Goal: Information Seeking & Learning: Learn about a topic

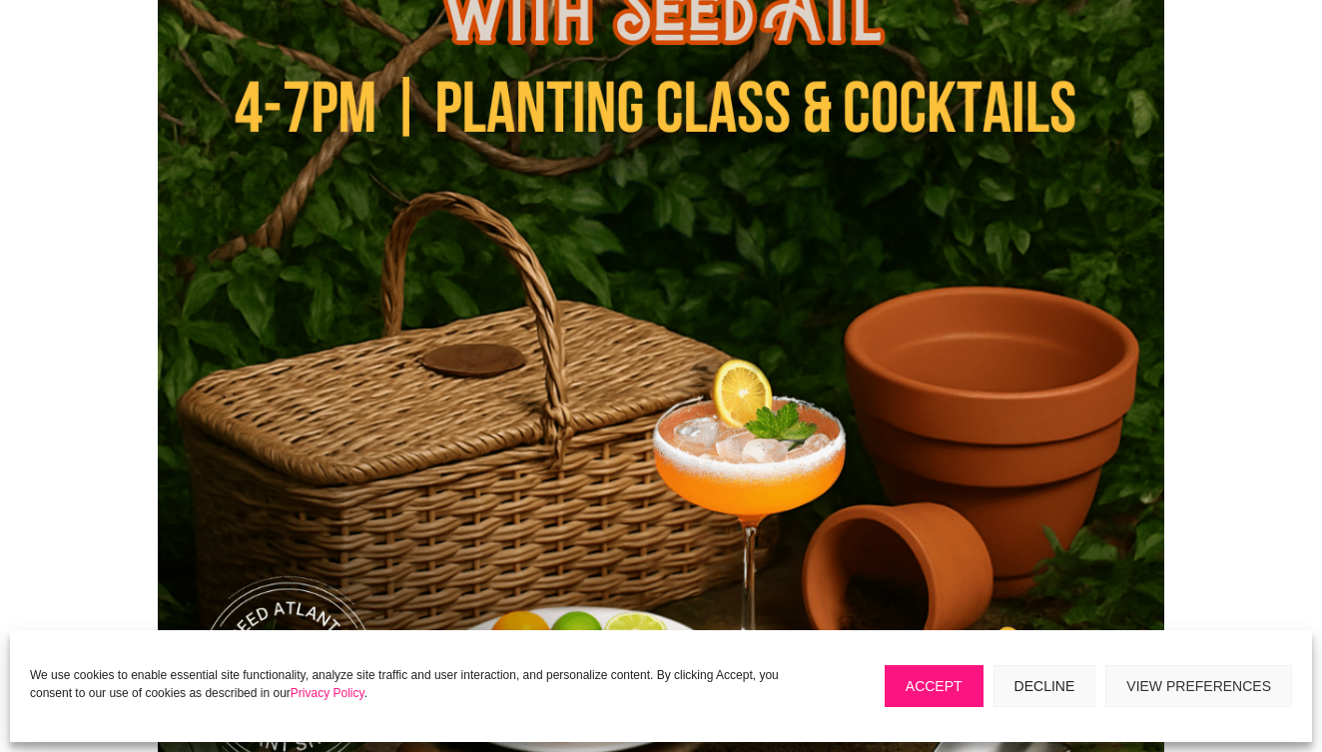
scroll to position [817, 0]
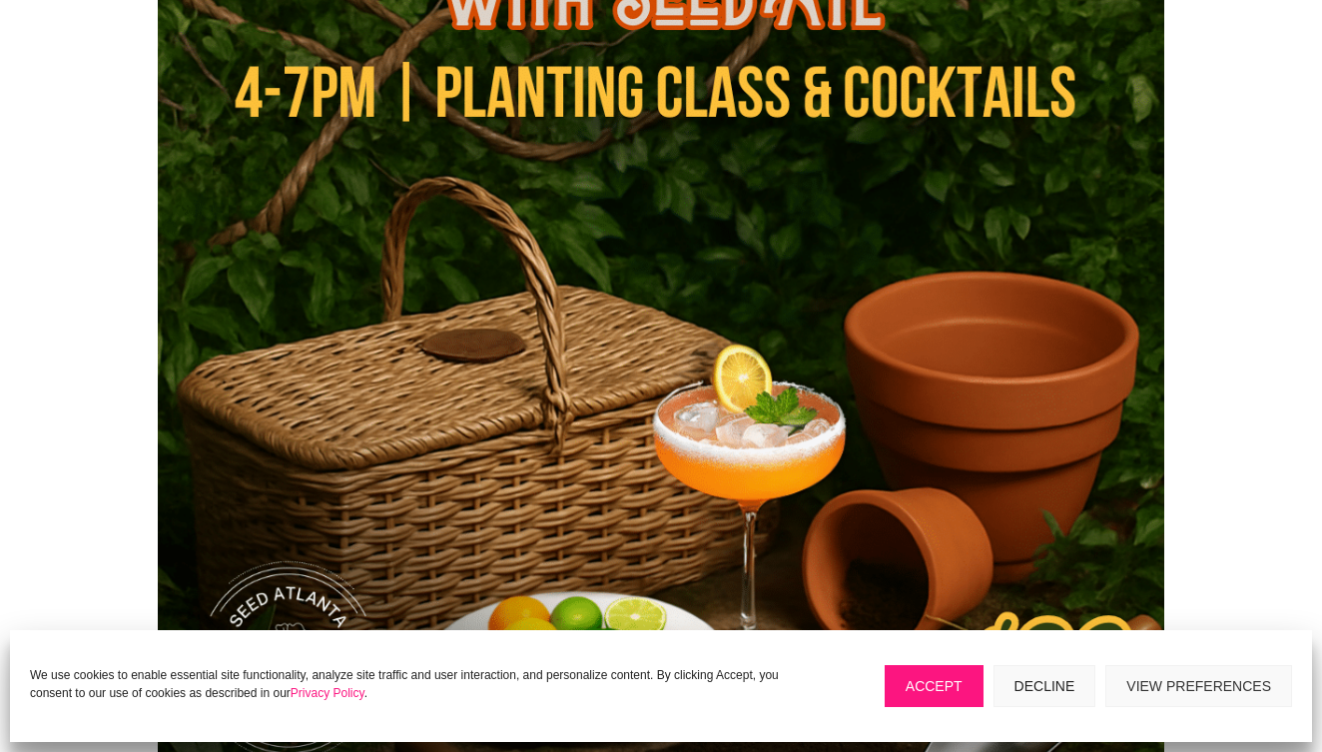
click at [1020, 693] on button "Decline" at bounding box center [1044, 686] width 103 height 42
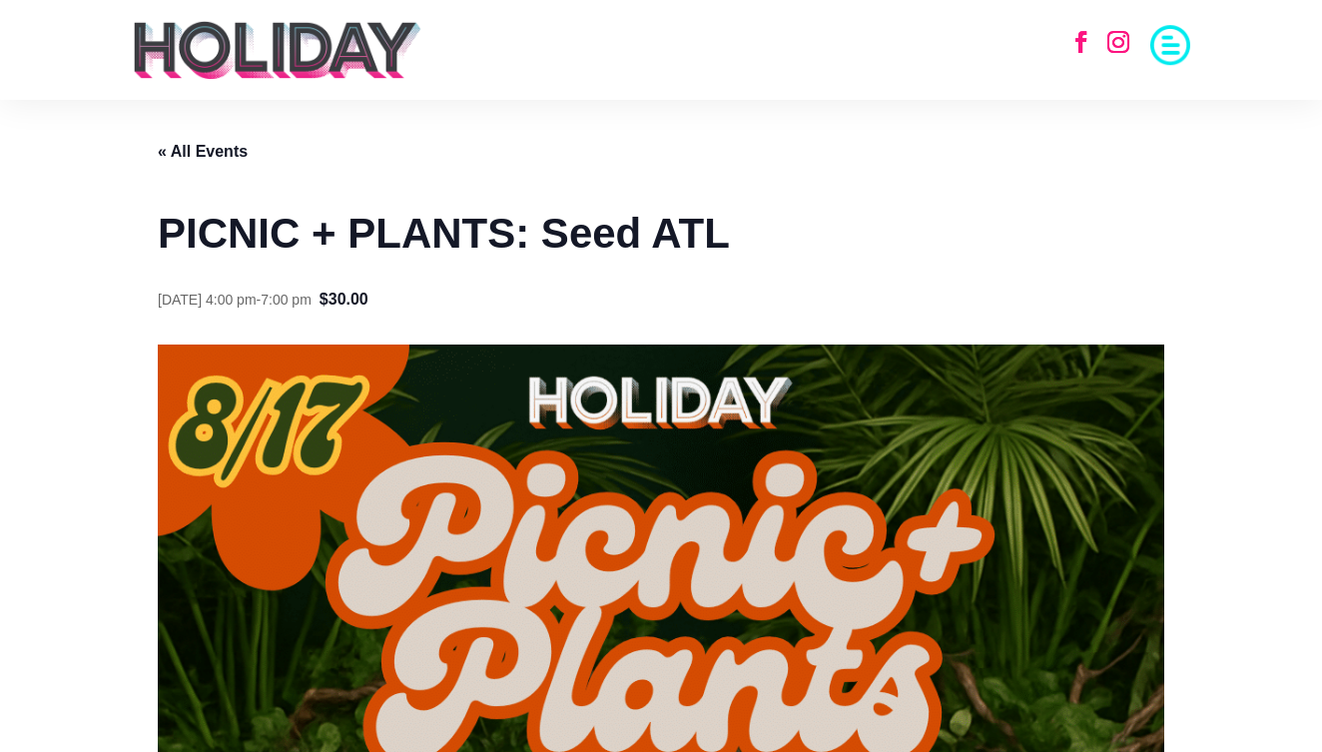
scroll to position [0, 0]
click at [266, 65] on img at bounding box center [277, 50] width 291 height 60
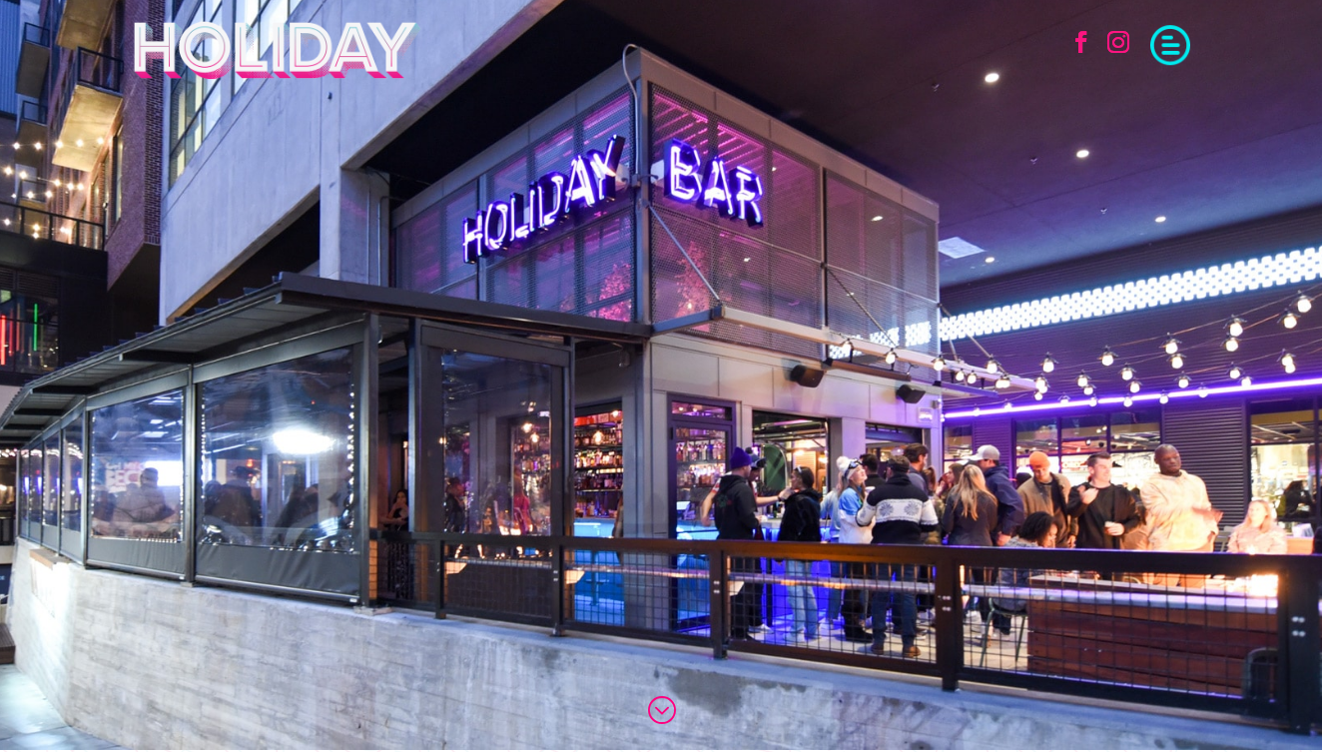
click at [1172, 43] on span at bounding box center [1170, 43] width 40 height 40
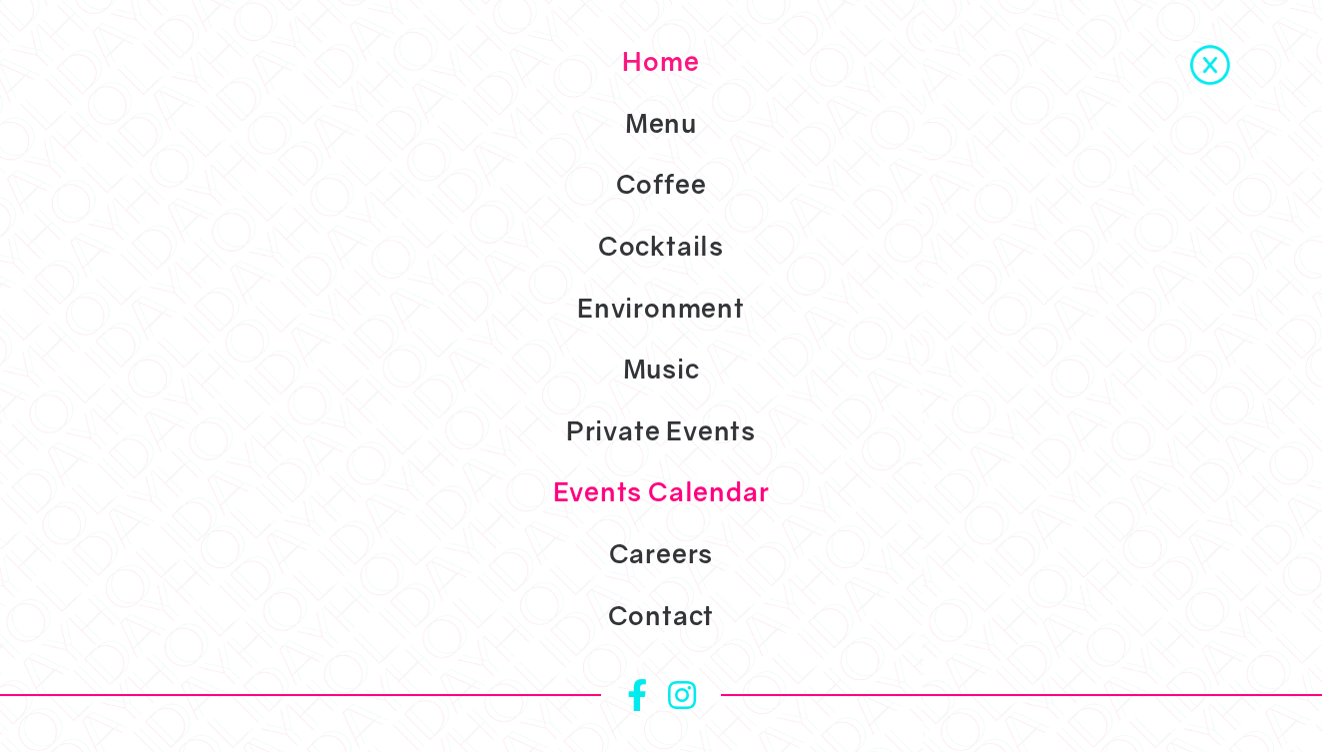
click at [664, 489] on link "Events Calendar" at bounding box center [661, 492] width 1322 height 62
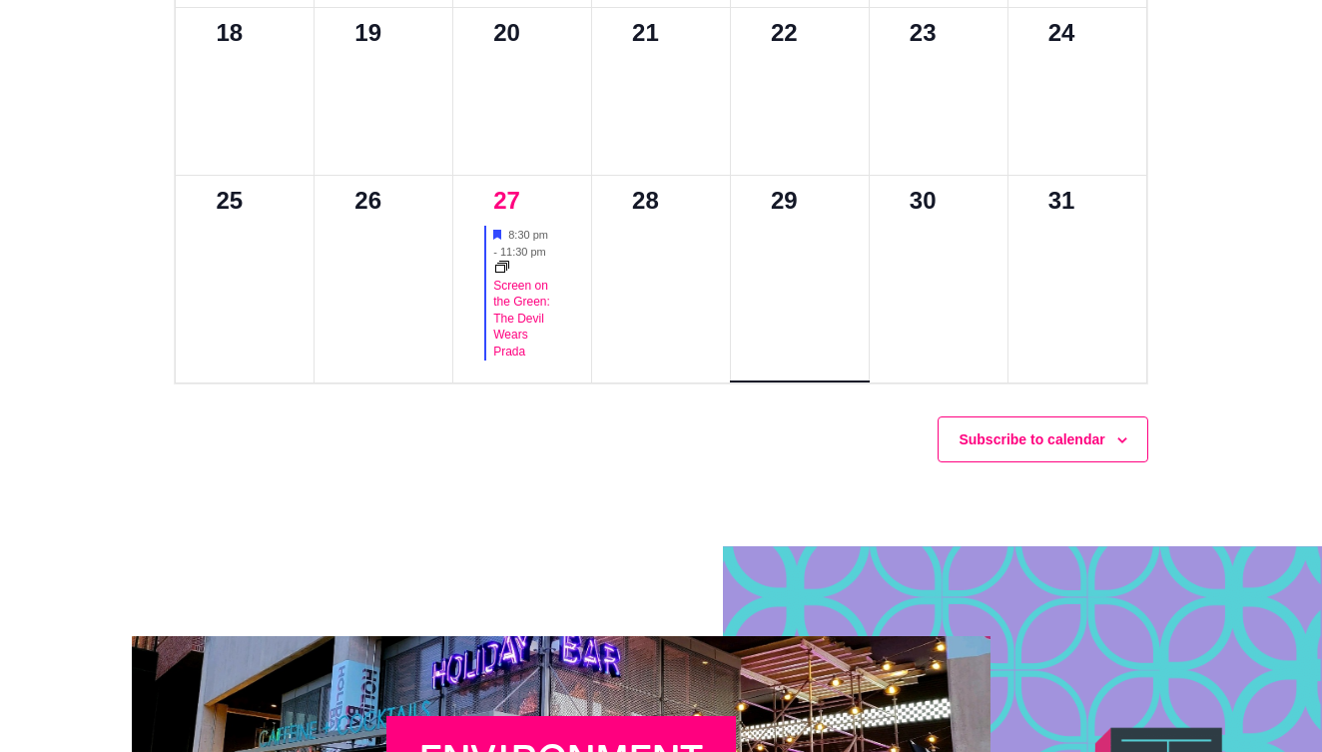
scroll to position [1736, 0]
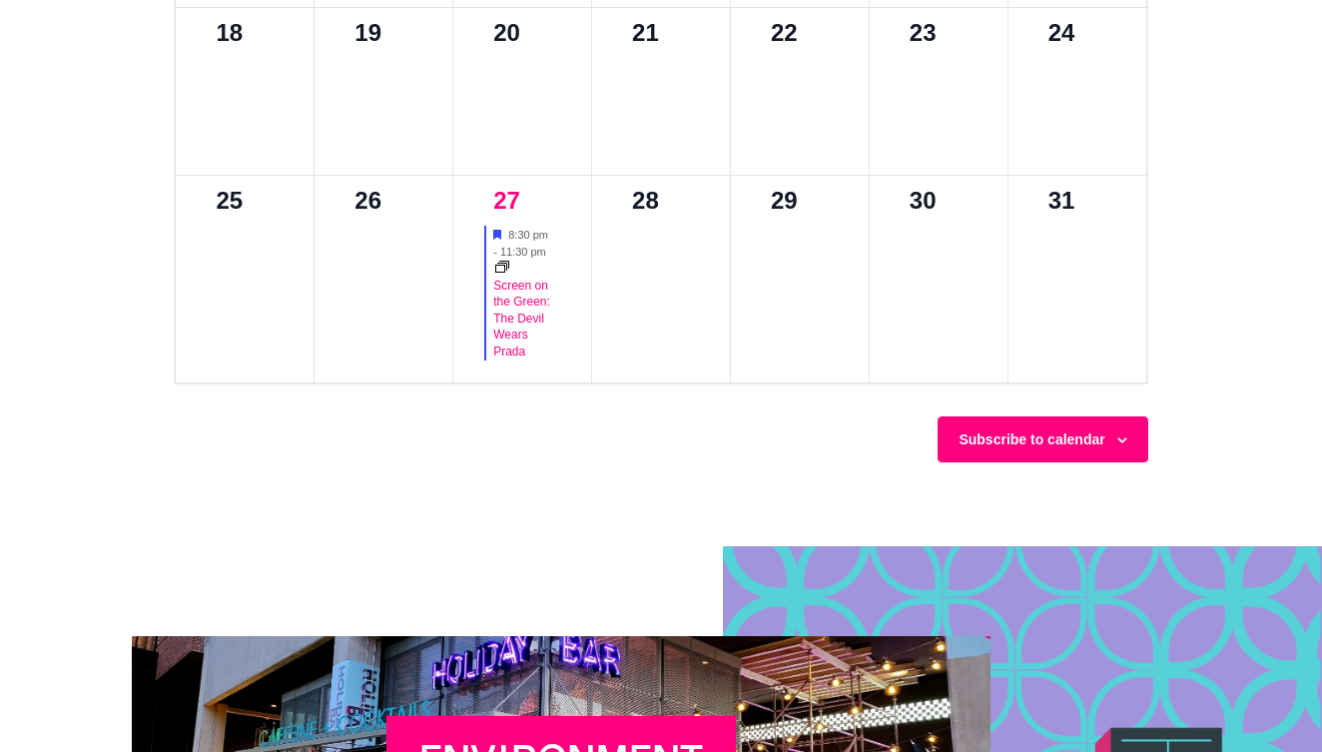
click at [1025, 427] on div "Subscribe to calendar" at bounding box center [1042, 439] width 210 height 47
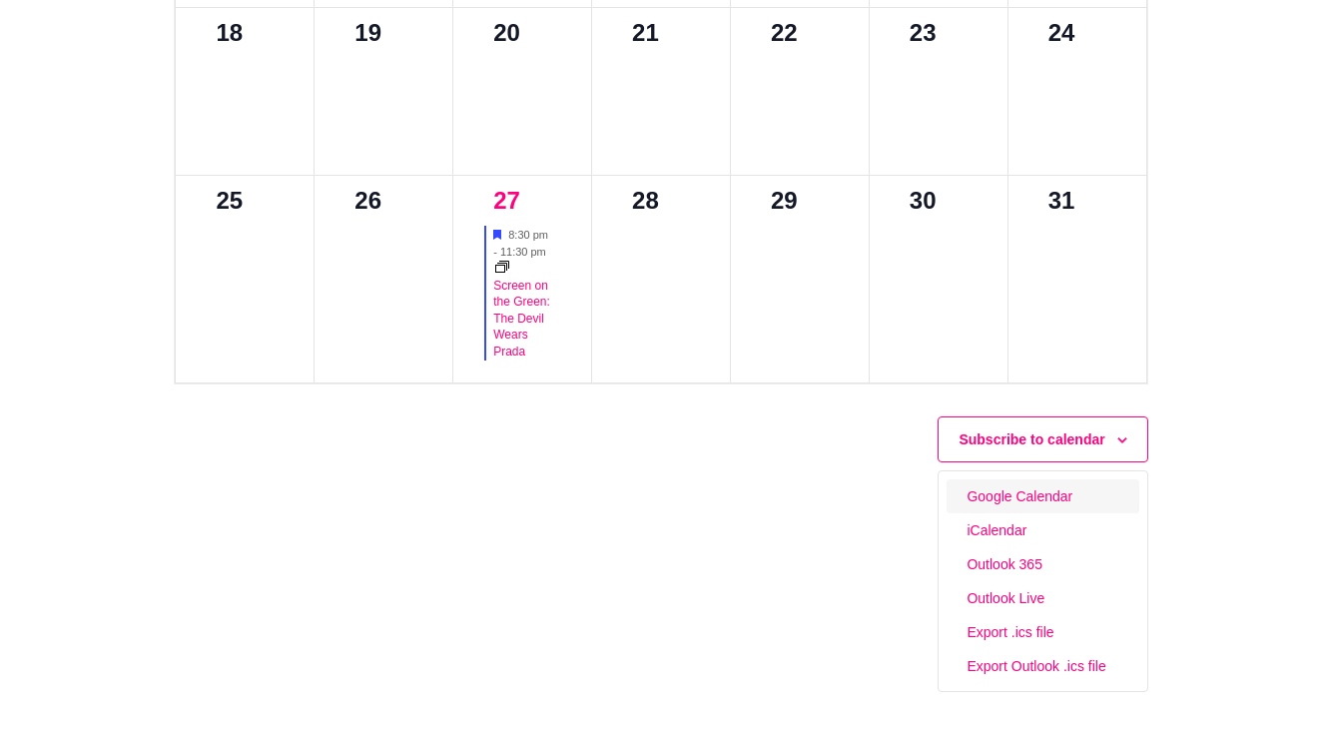
click at [1010, 496] on link "Google Calendar" at bounding box center [1042, 496] width 184 height 26
click at [891, 540] on div "Subscribe to calendar Google Calendar iCalendar Outlook 365 Outlook Live Export…" at bounding box center [660, 550] width 973 height 332
click at [900, 494] on div "Subscribe to calendar Google Calendar iCalendar Outlook 365 Outlook Live Export…" at bounding box center [660, 550] width 973 height 332
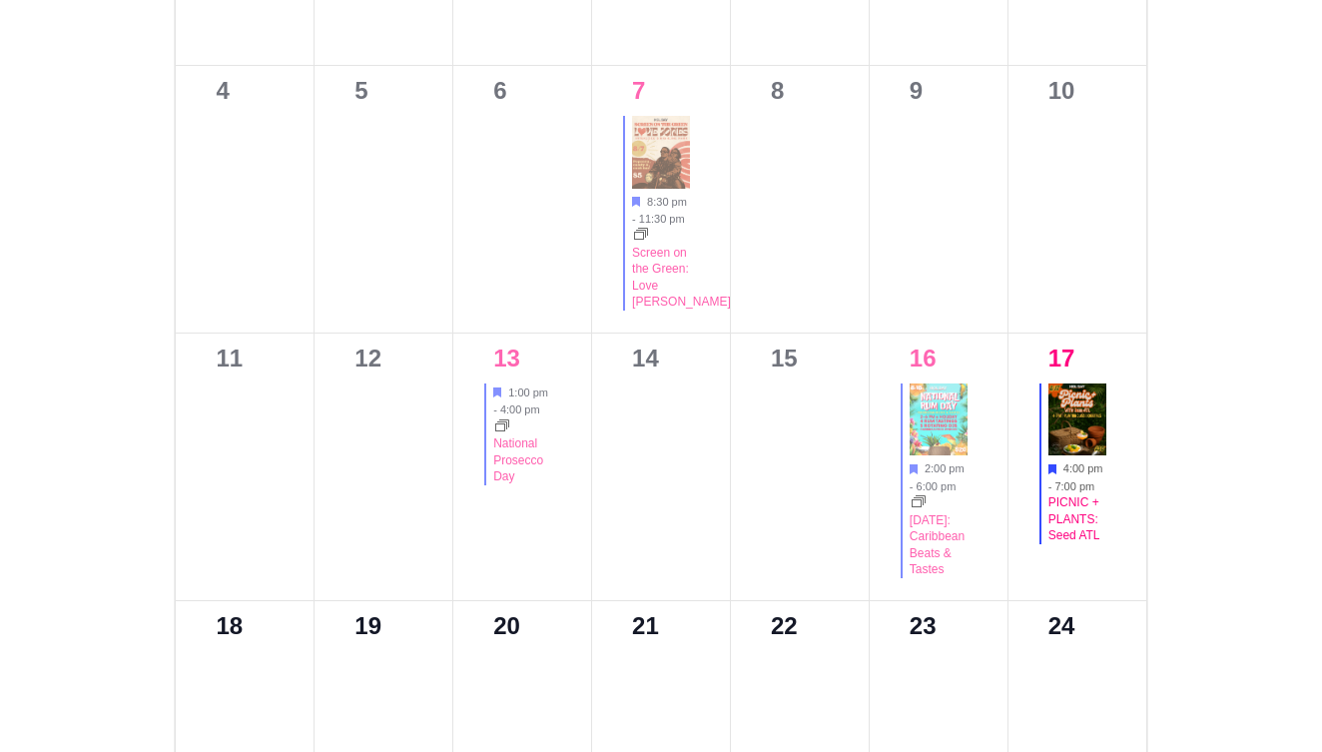
scroll to position [557, 0]
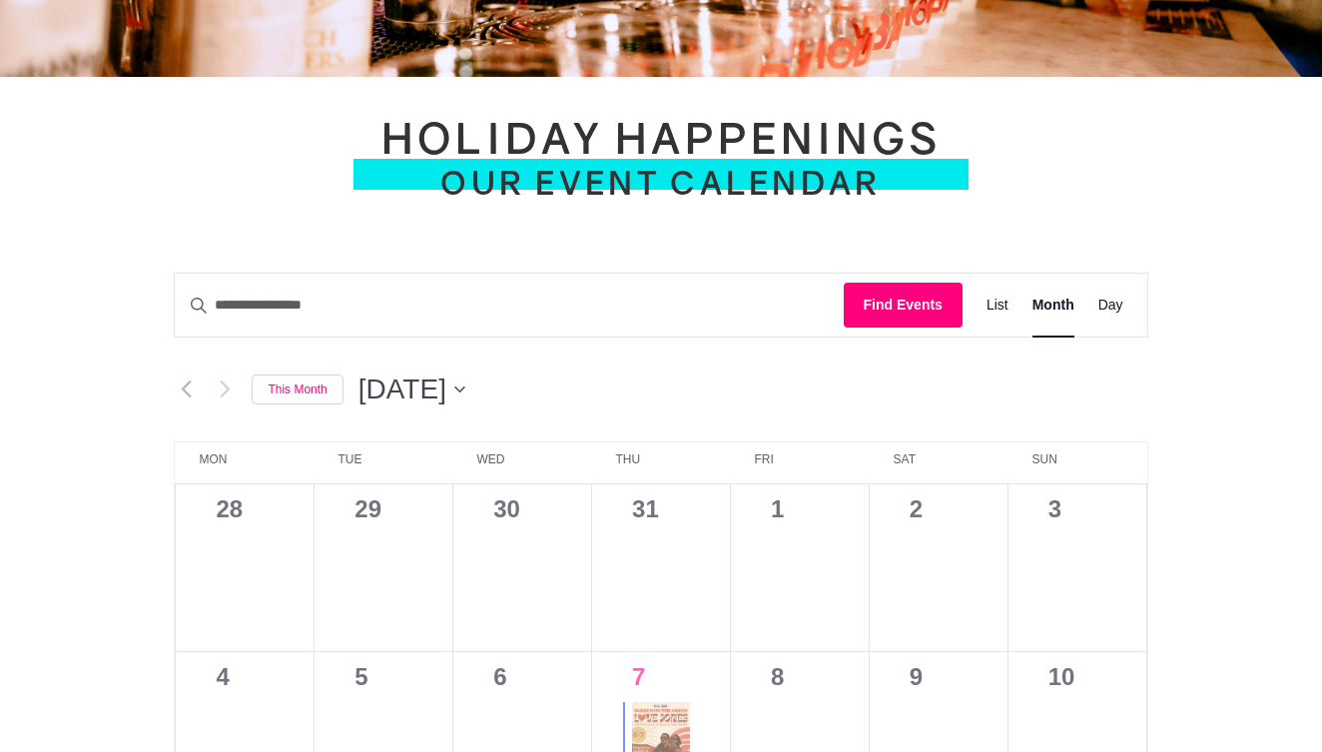
click at [446, 393] on span "[DATE]" at bounding box center [402, 389] width 88 height 40
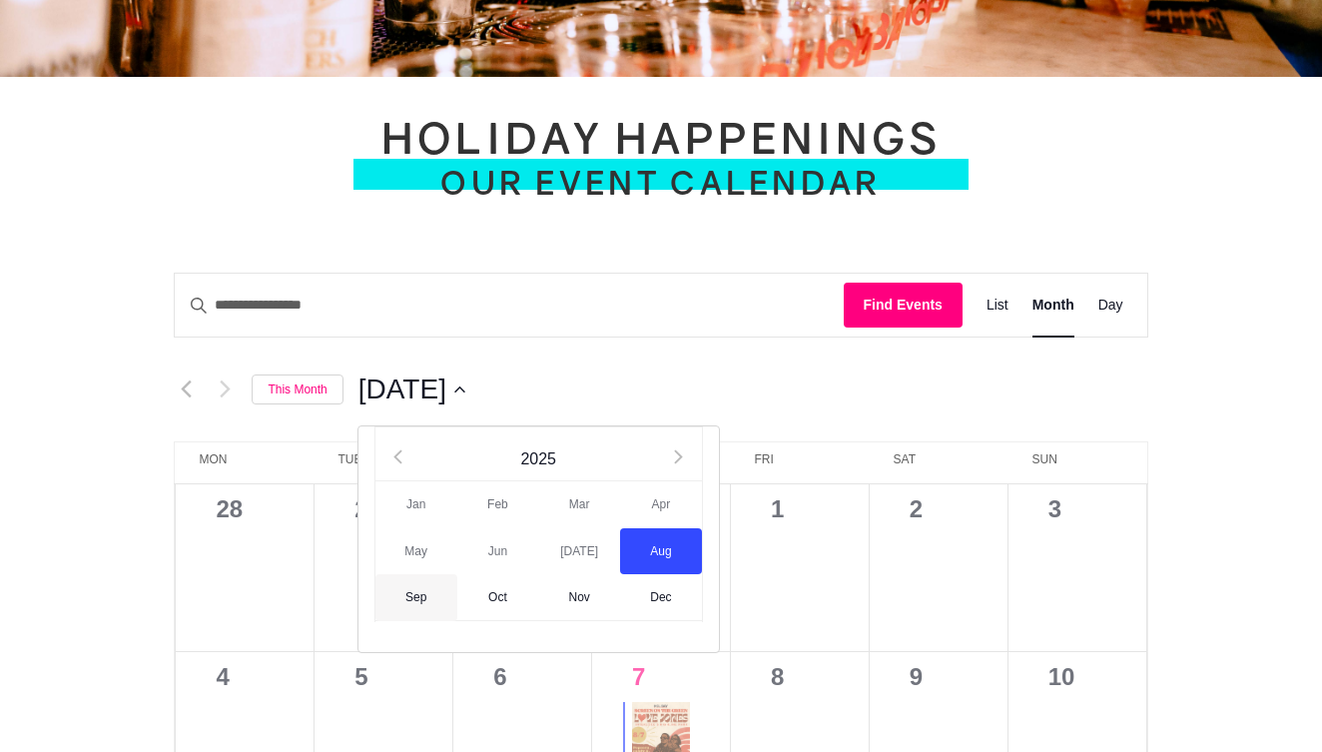
click at [433, 597] on span "Sep" at bounding box center [416, 597] width 82 height 47
type input "********"
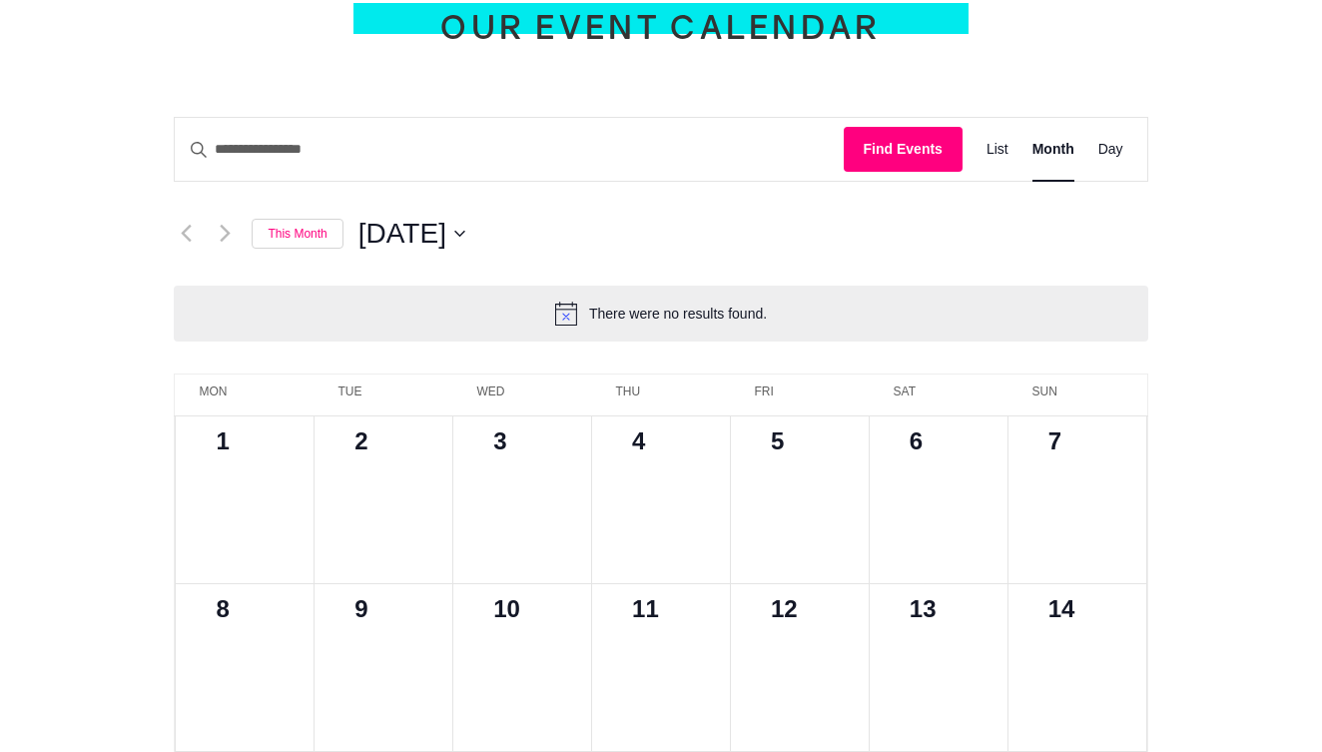
scroll to position [441, 0]
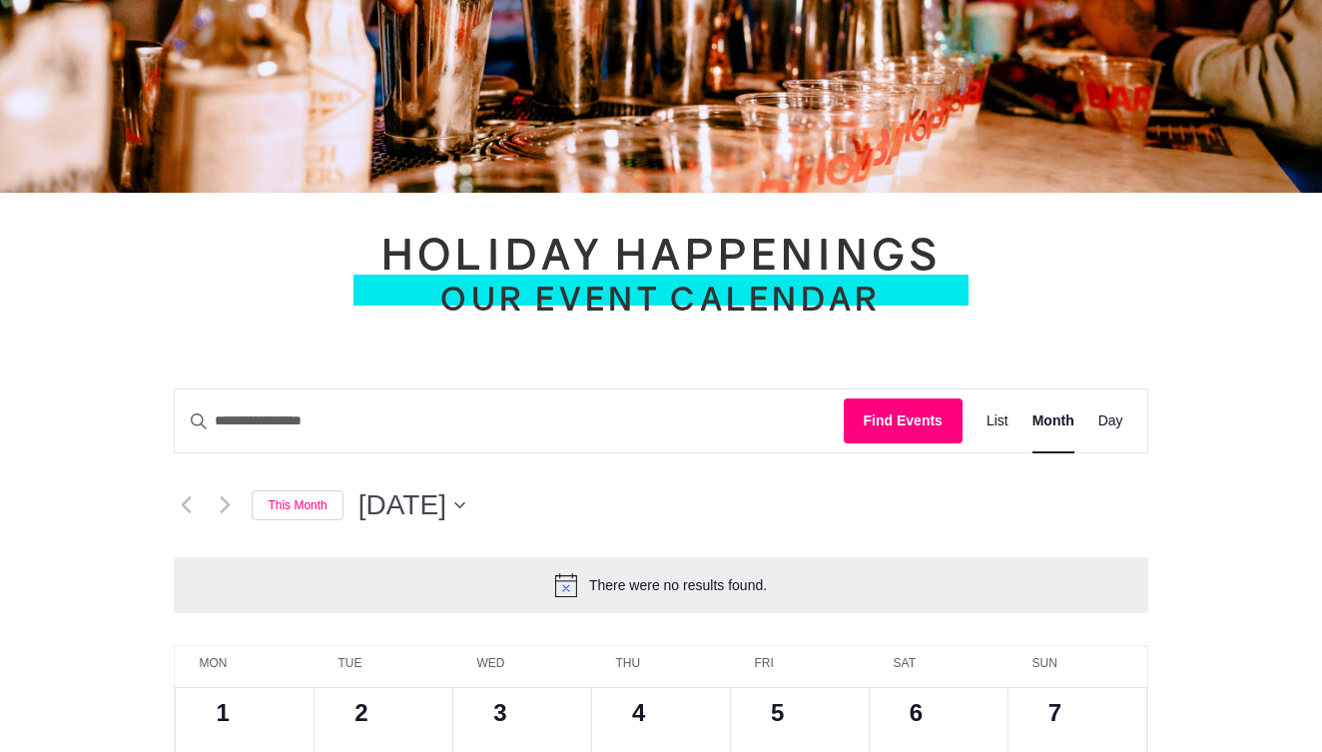
click at [446, 516] on span "[DATE]" at bounding box center [402, 505] width 88 height 40
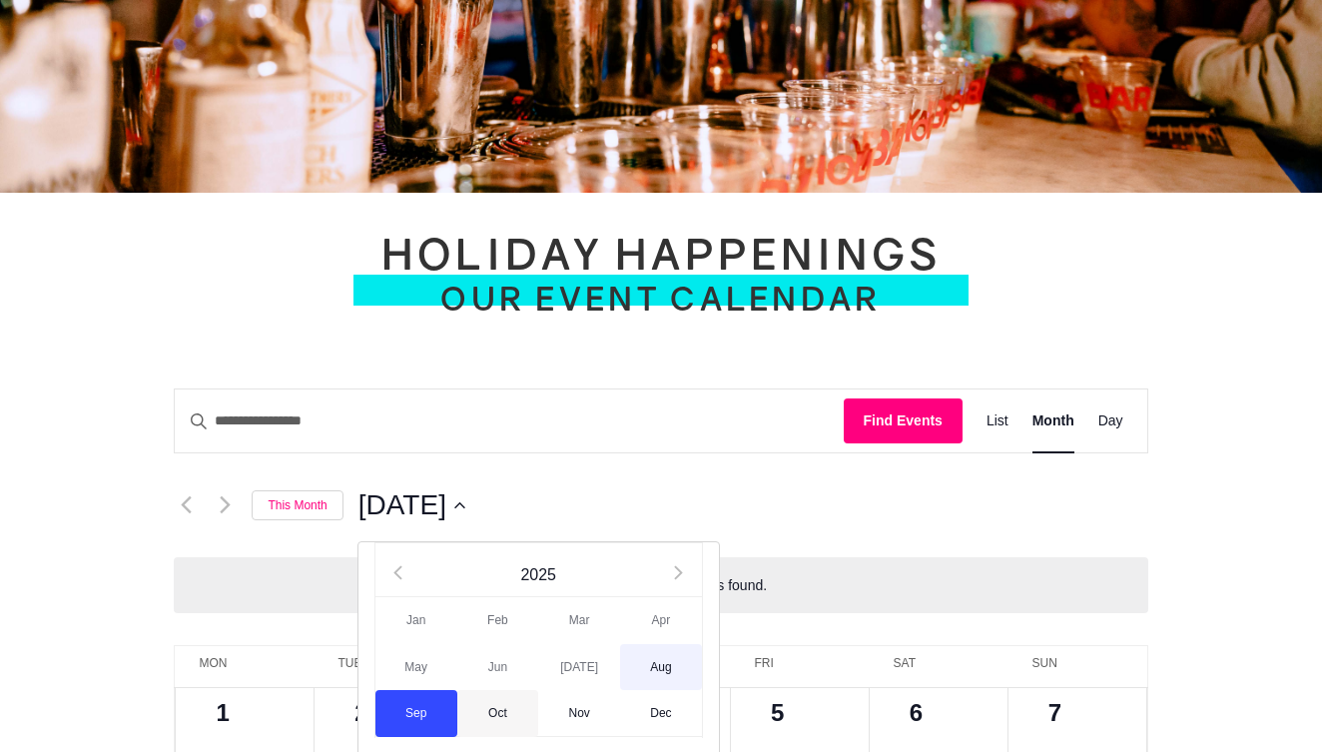
click at [505, 711] on span "Oct" at bounding box center [498, 713] width 82 height 47
type input "*********"
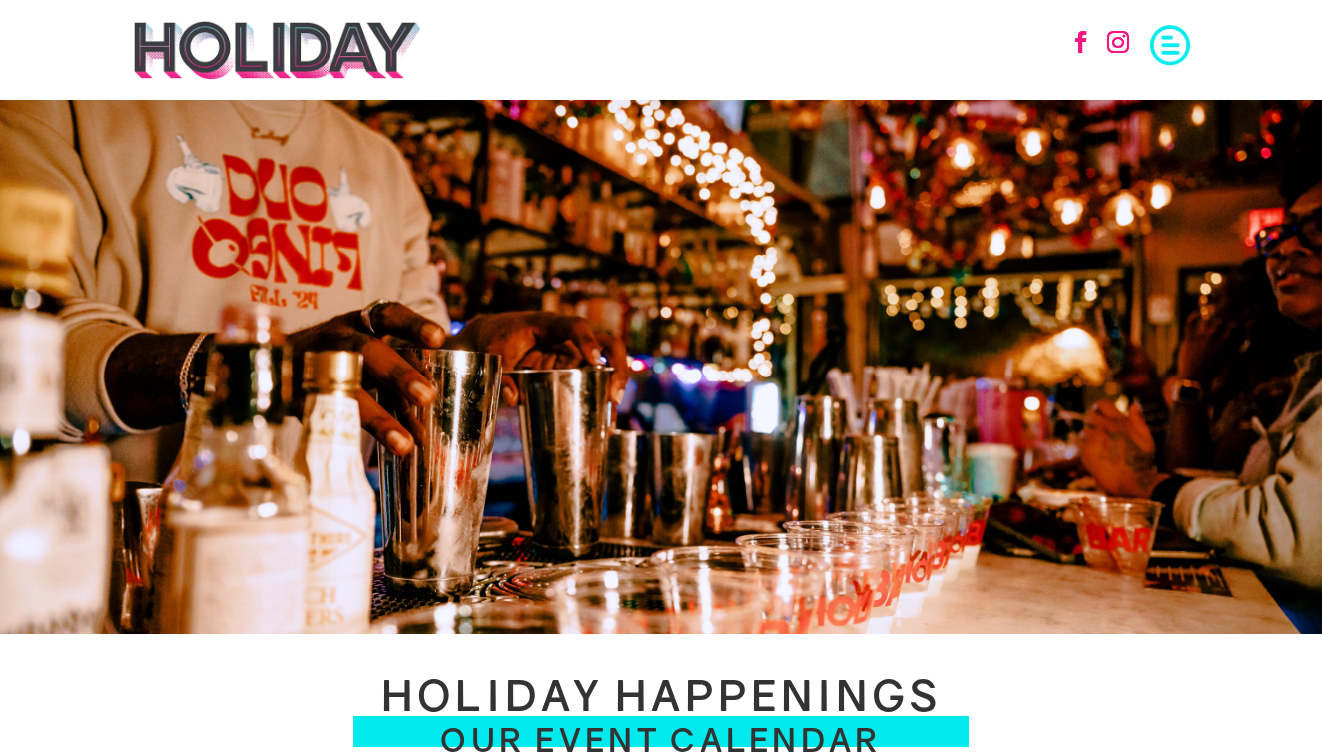
scroll to position [0, 0]
click at [307, 59] on img at bounding box center [277, 50] width 291 height 60
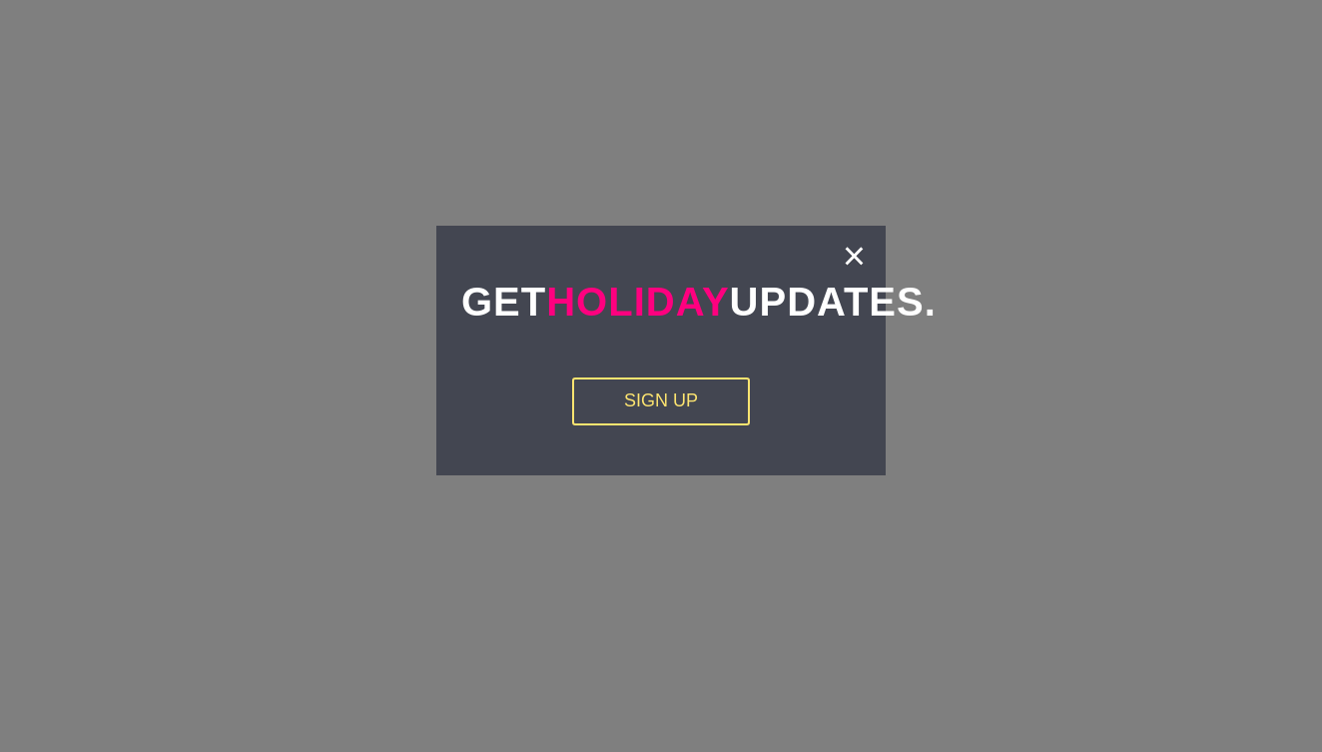
scroll to position [3444, 0]
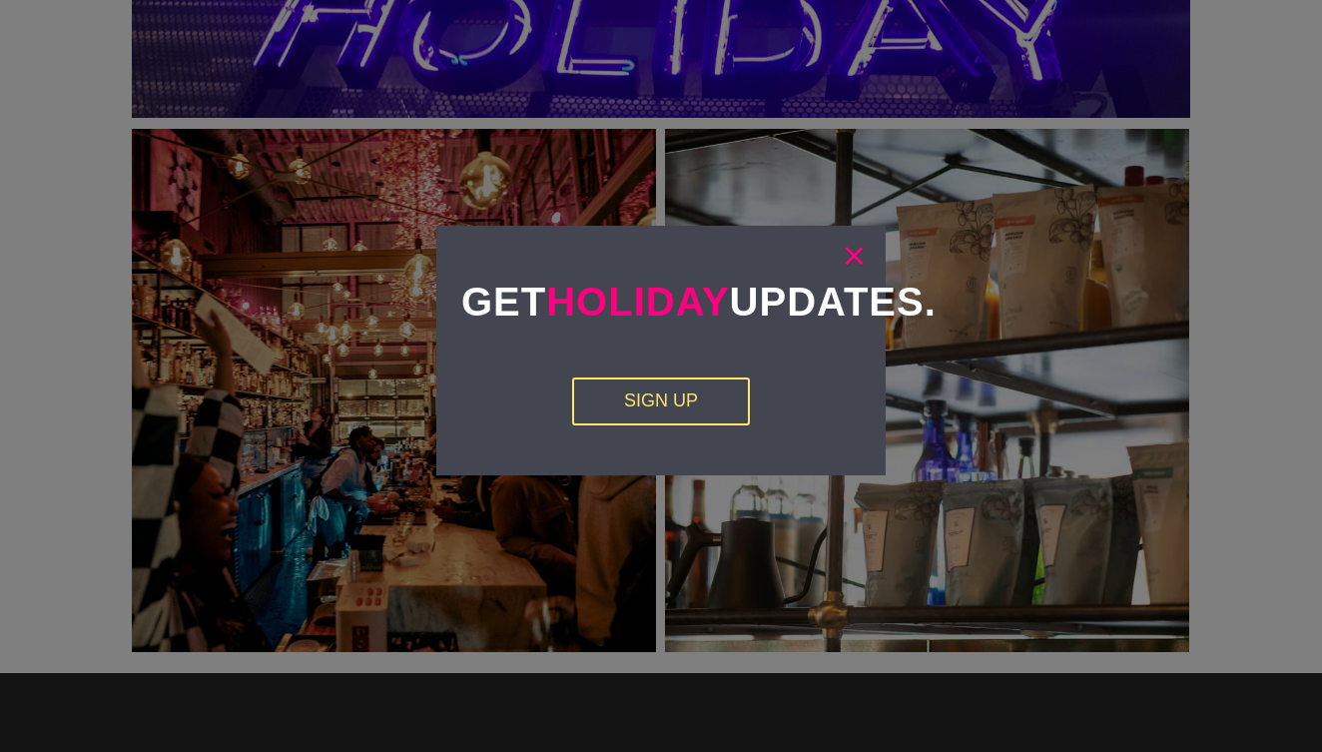
click at [850, 256] on link "×" at bounding box center [854, 256] width 23 height 20
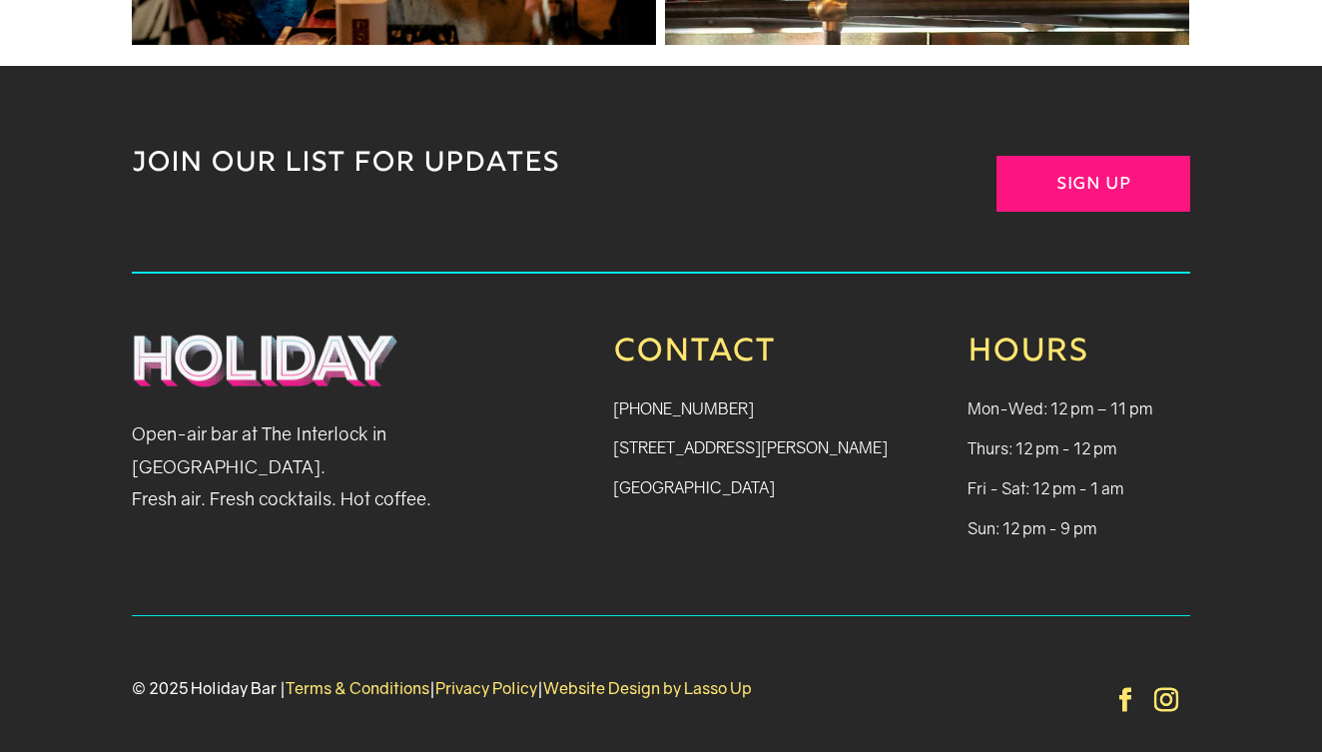
scroll to position [4050, 0]
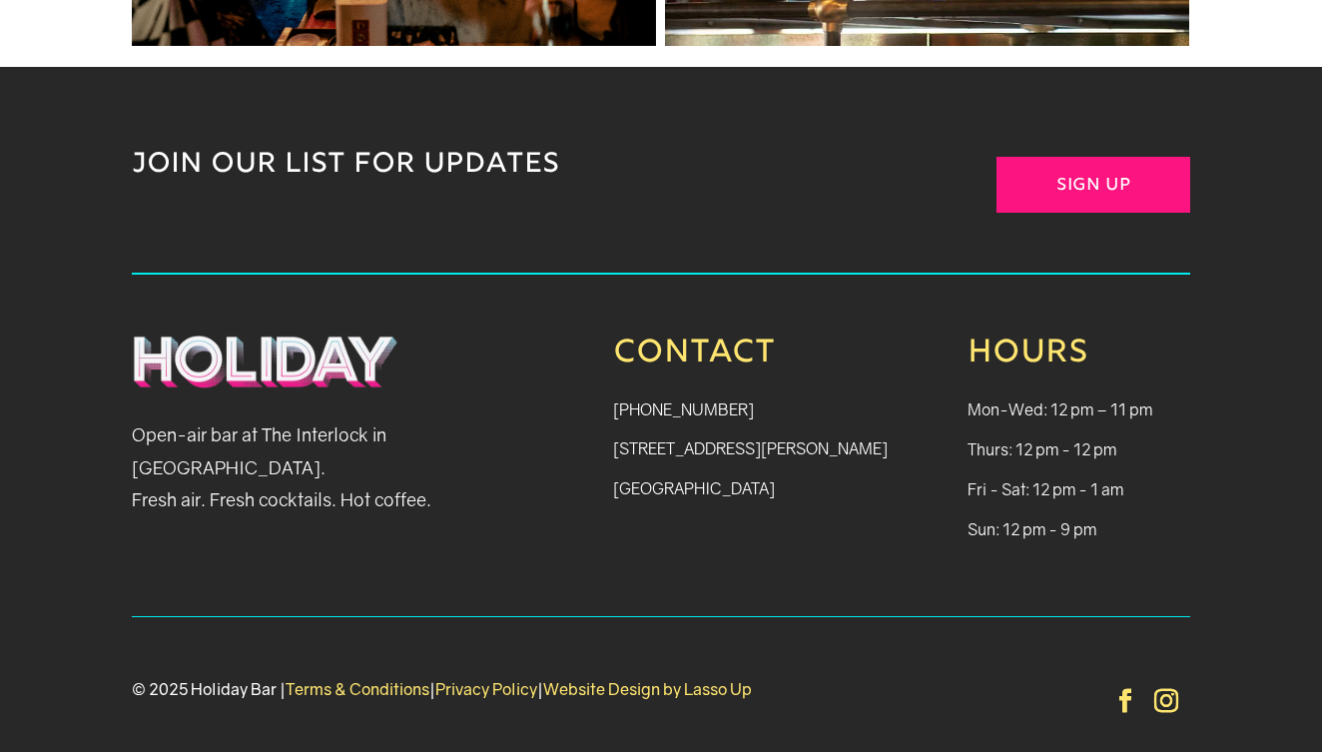
click at [1126, 677] on link "Follow" at bounding box center [1125, 701] width 48 height 48
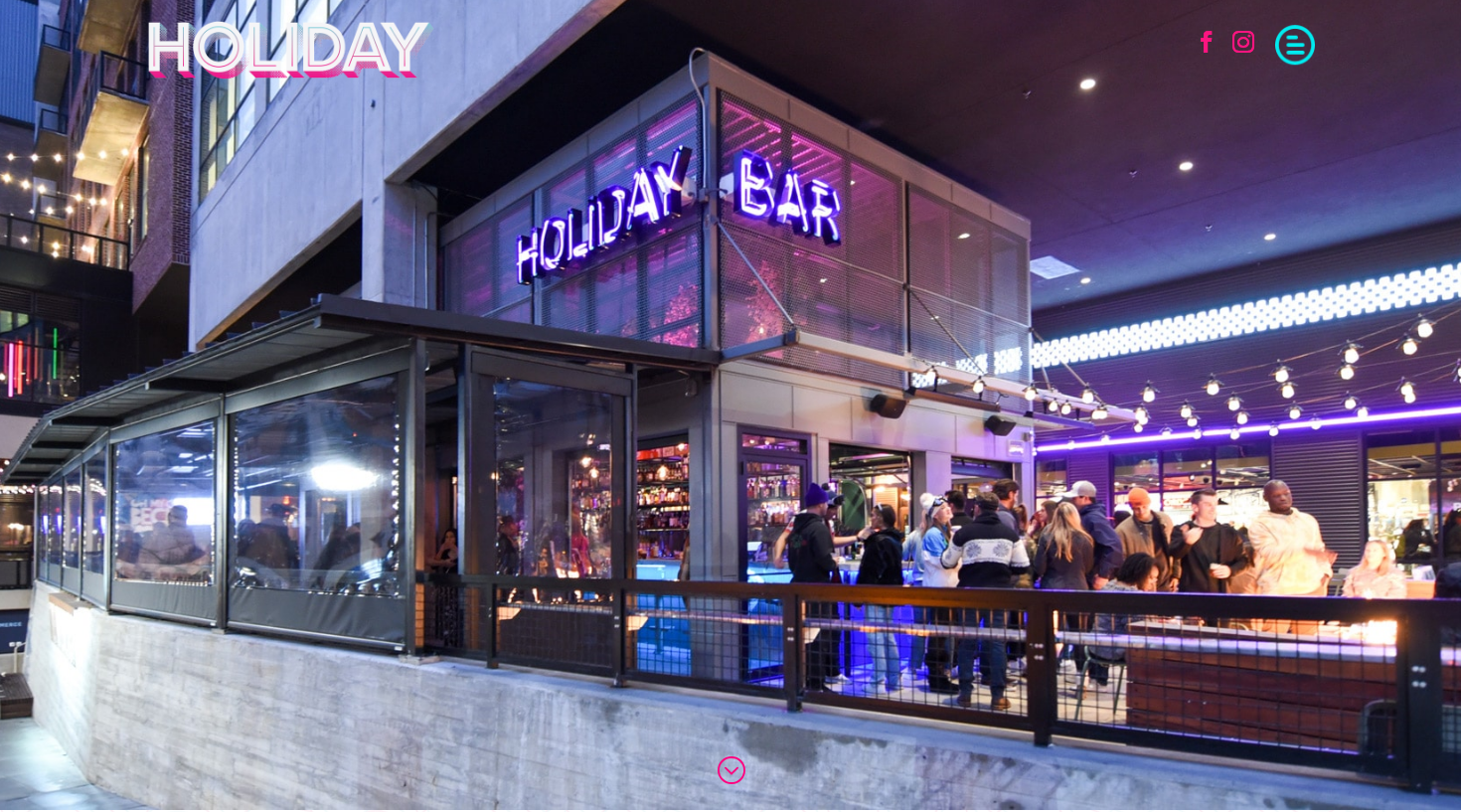
scroll to position [0, 0]
